Goal: Transaction & Acquisition: Purchase product/service

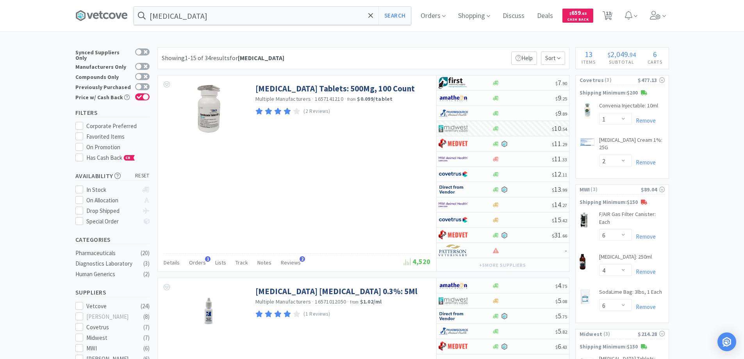
select select "1"
select select "2"
select select "6"
select select "4"
select select "6"
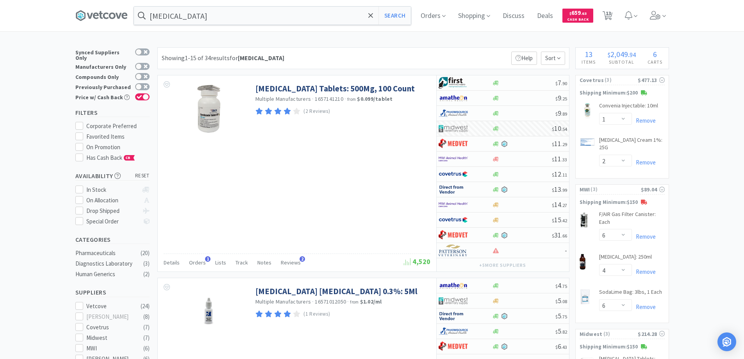
select select "1"
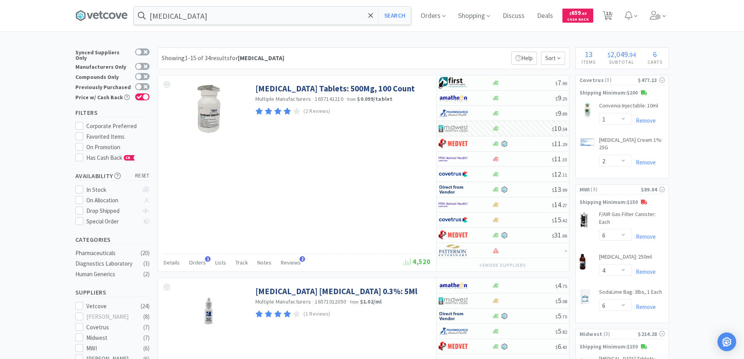
select select "10"
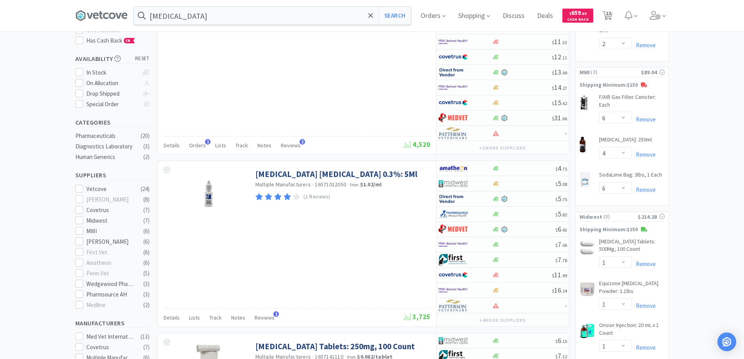
scroll to position [117, 0]
click at [372, 14] on icon at bounding box center [370, 15] width 5 height 5
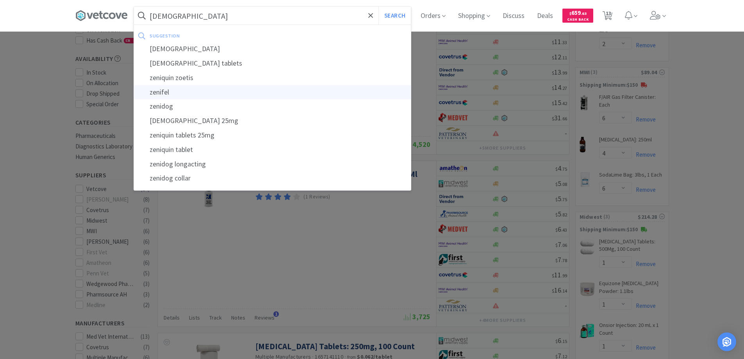
click at [163, 91] on div "zenifel" at bounding box center [272, 92] width 277 height 14
type input "zenifel"
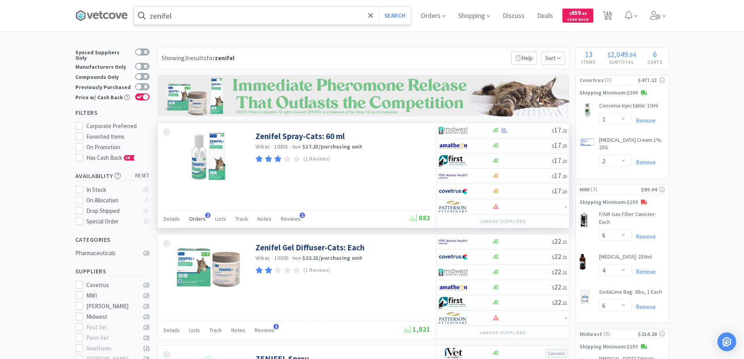
click at [206, 215] on span "2" at bounding box center [207, 214] width 5 height 5
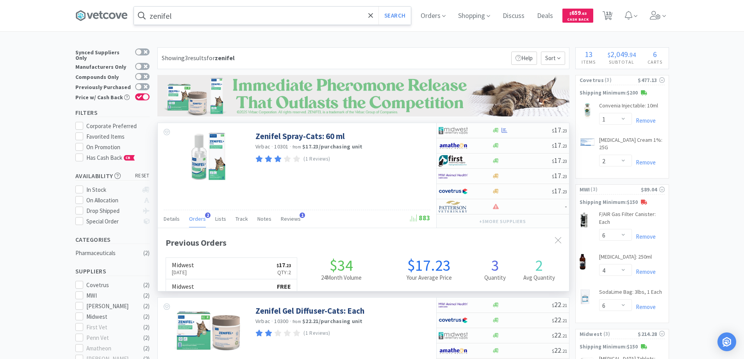
scroll to position [202, 411]
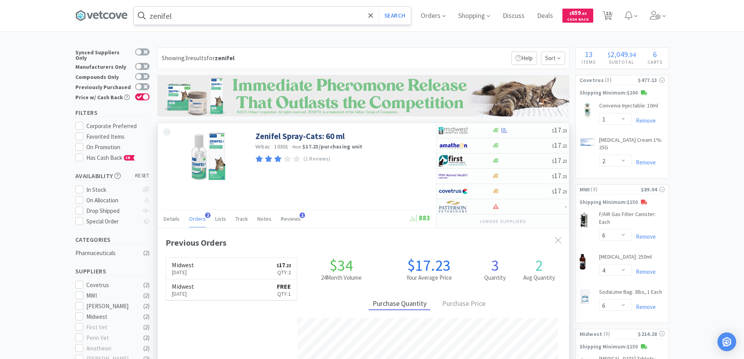
click at [206, 215] on span "2" at bounding box center [207, 214] width 5 height 5
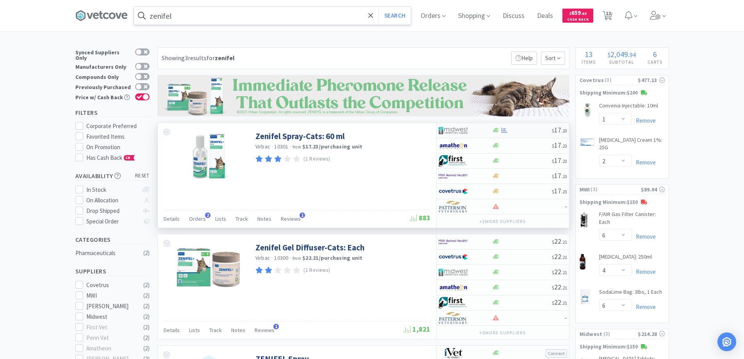
click at [479, 133] on div at bounding box center [459, 130] width 43 height 13
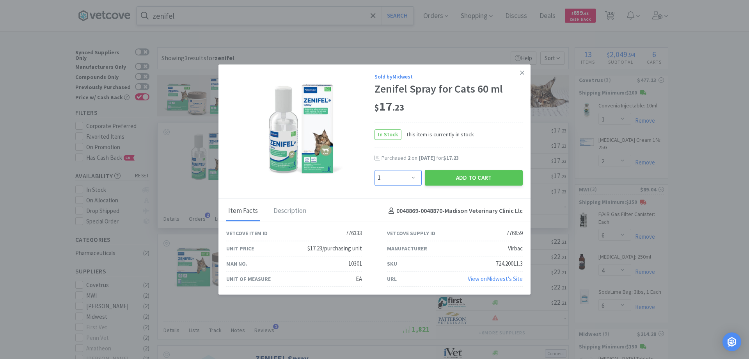
click at [413, 177] on select "Enter Quantity 1 2 3 4 5 6 7 8 9 10 11 12 13 14 15 16 17 18 19 20 Enter Quantity" at bounding box center [398, 178] width 47 height 16
select select "2"
click at [375, 170] on select "Enter Quantity 1 2 3 4 5 6 7 8 9 10 11 12 13 14 15 16 17 18 19 20 Enter Quantity" at bounding box center [398, 178] width 47 height 16
click at [464, 177] on button "Add to Cart" at bounding box center [474, 178] width 98 height 16
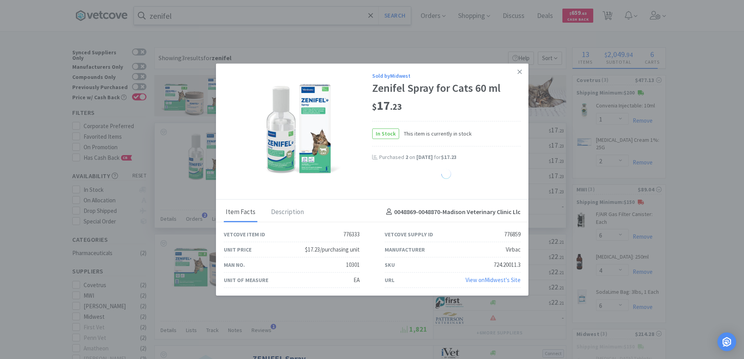
select select "2"
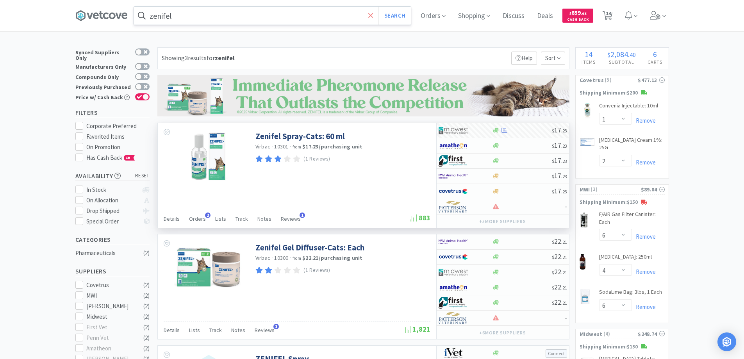
click at [373, 15] on icon at bounding box center [370, 15] width 5 height 5
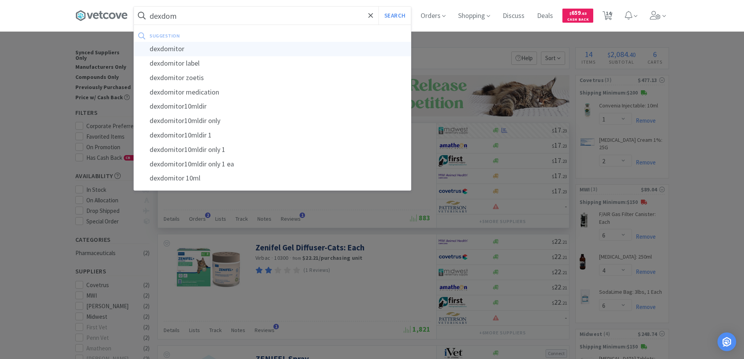
click at [172, 50] on div "dexdomitor" at bounding box center [272, 49] width 277 height 14
type input "dexdomitor"
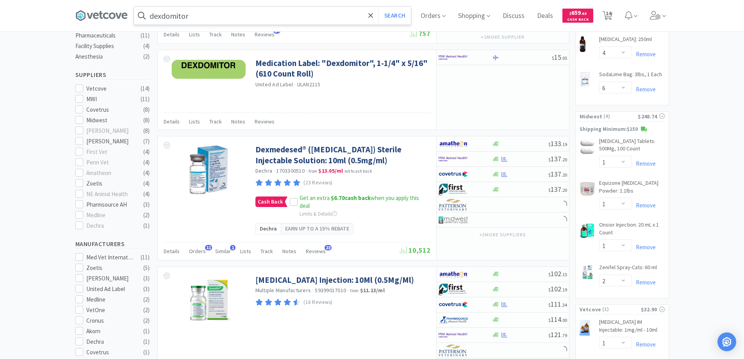
scroll to position [273, 0]
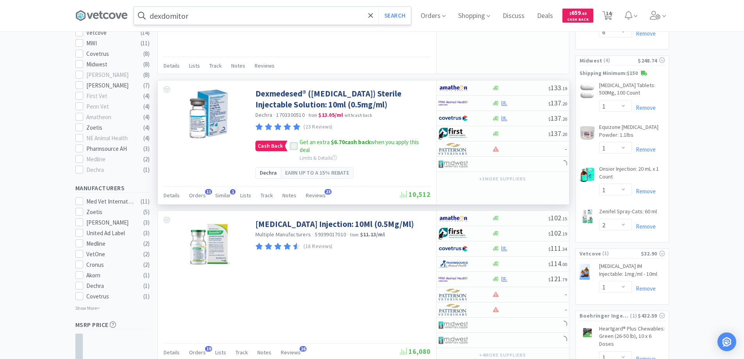
click at [292, 149] on icon at bounding box center [293, 146] width 5 height 5
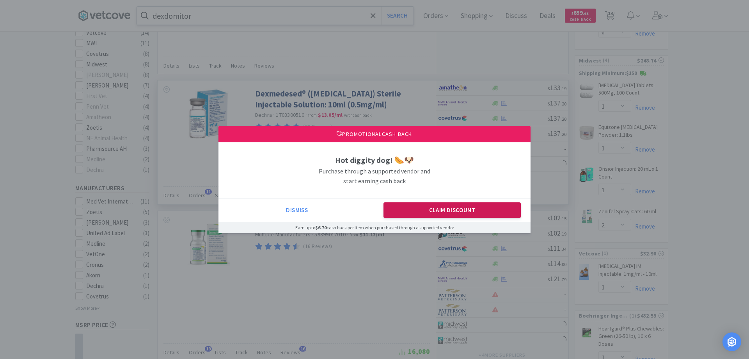
click at [438, 209] on button "Claim Discount" at bounding box center [453, 210] width 138 height 16
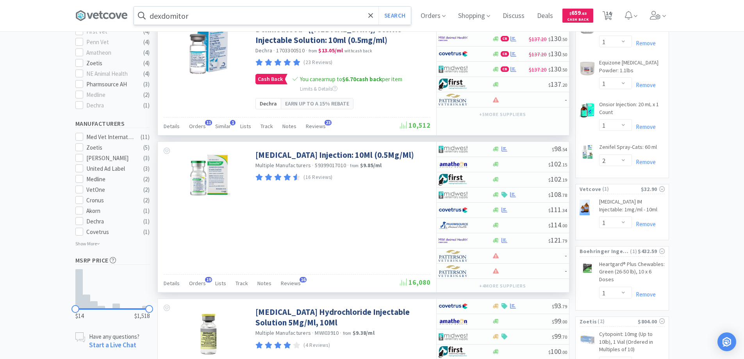
scroll to position [351, 0]
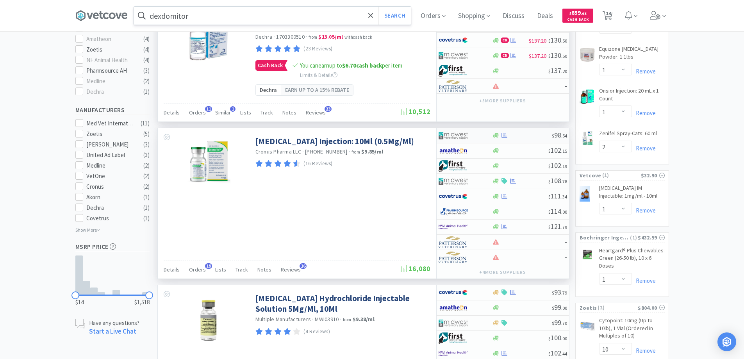
click at [476, 142] on div at bounding box center [459, 135] width 43 height 13
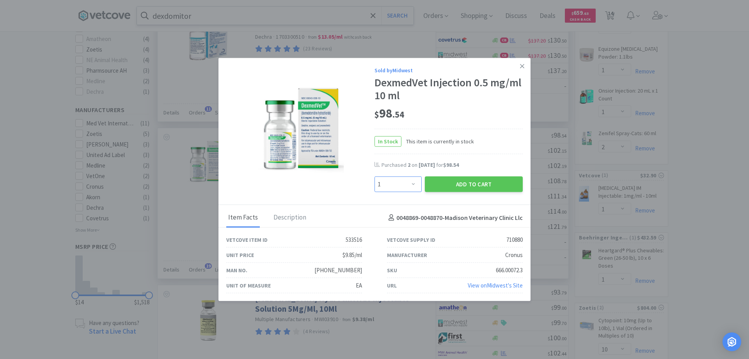
click at [414, 183] on select "Enter Quantity 1 2 3 4 5 6 7 8 9 10 11 12 13 14 15 16 17 18 19 20 Enter Quantity" at bounding box center [398, 184] width 47 height 16
select select "3"
click at [375, 176] on select "Enter Quantity 1 2 3 4 5 6 7 8 9 10 11 12 13 14 15 16 17 18 19 20 Enter Quantity" at bounding box center [398, 184] width 47 height 16
click at [456, 183] on button "Add to Cart" at bounding box center [474, 184] width 98 height 16
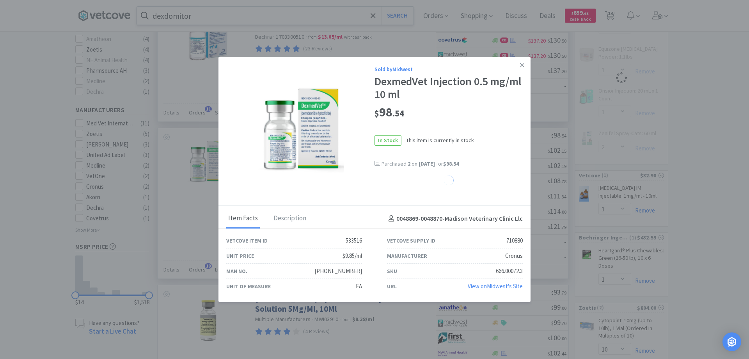
select select "3"
select select "1"
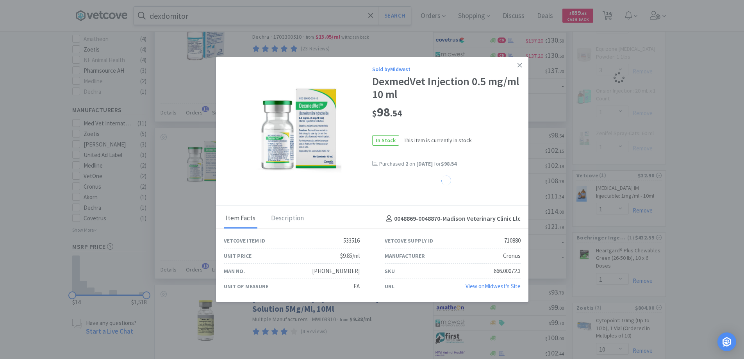
select select "2"
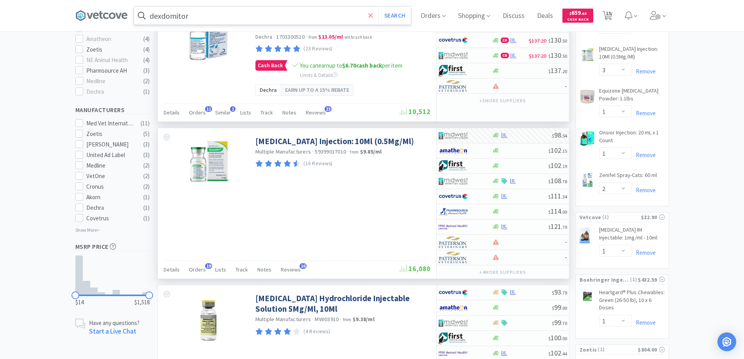
click at [373, 15] on icon at bounding box center [370, 16] width 5 height 8
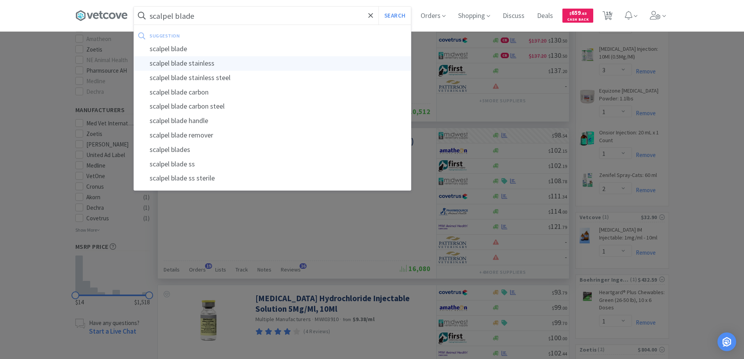
click at [192, 63] on div "scalpel blade stainless" at bounding box center [272, 63] width 277 height 14
type input "scalpel blade stainless"
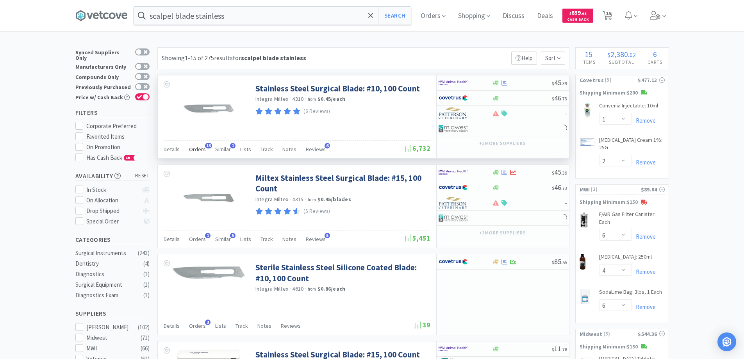
click at [206, 145] on span "13" at bounding box center [208, 145] width 7 height 5
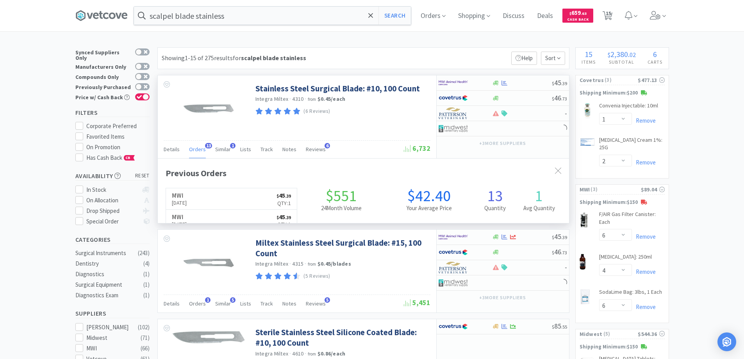
scroll to position [209, 411]
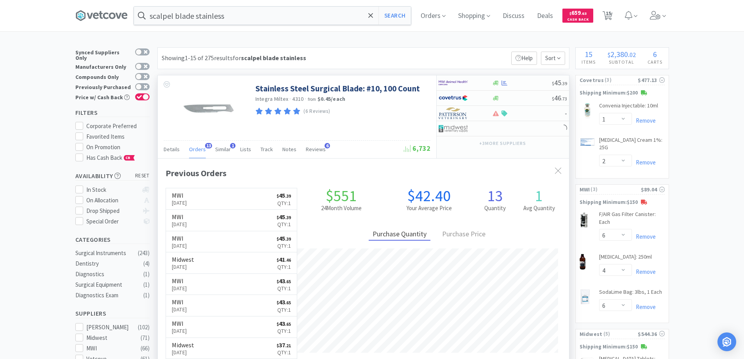
click at [206, 145] on span "13" at bounding box center [208, 145] width 7 height 5
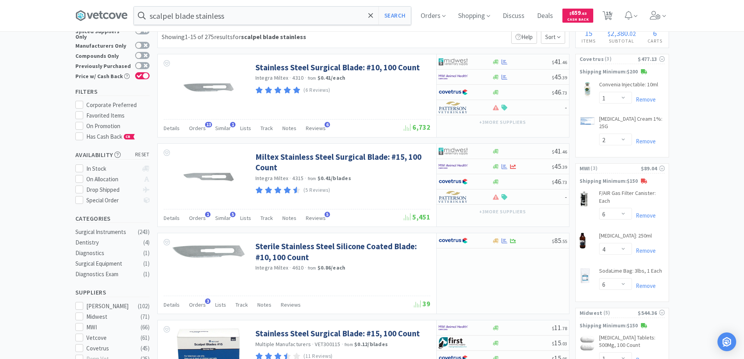
scroll to position [0, 0]
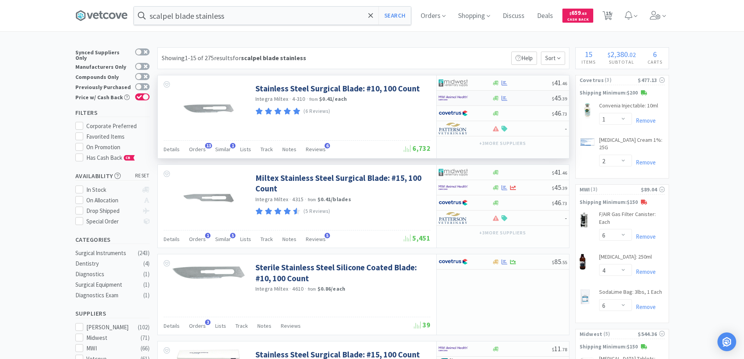
click at [472, 97] on div at bounding box center [459, 97] width 43 height 13
select select "1"
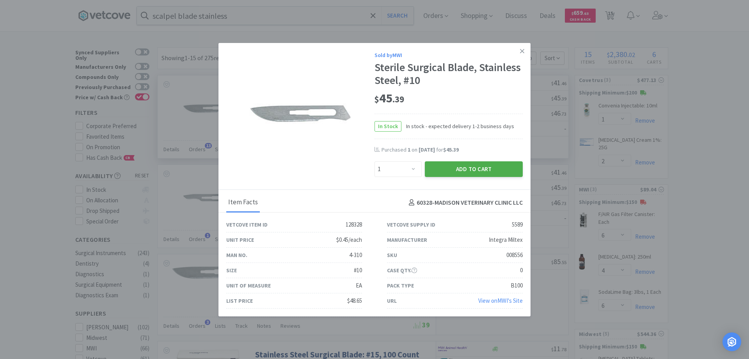
click at [452, 166] on button "Add to Cart" at bounding box center [474, 169] width 98 height 16
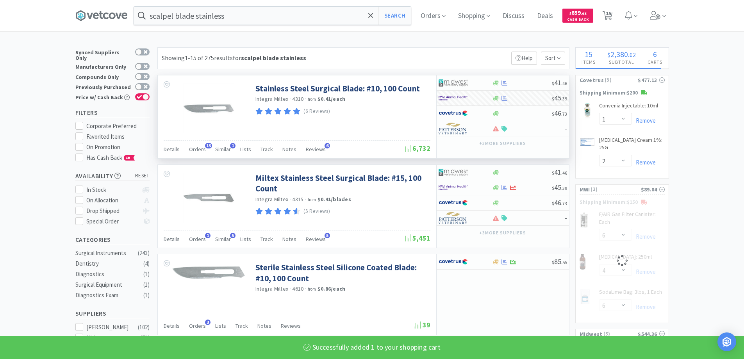
select select "1"
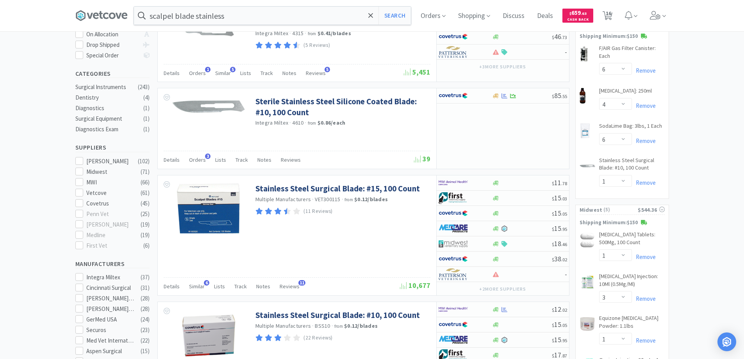
scroll to position [273, 0]
